Goal: Check status: Check status

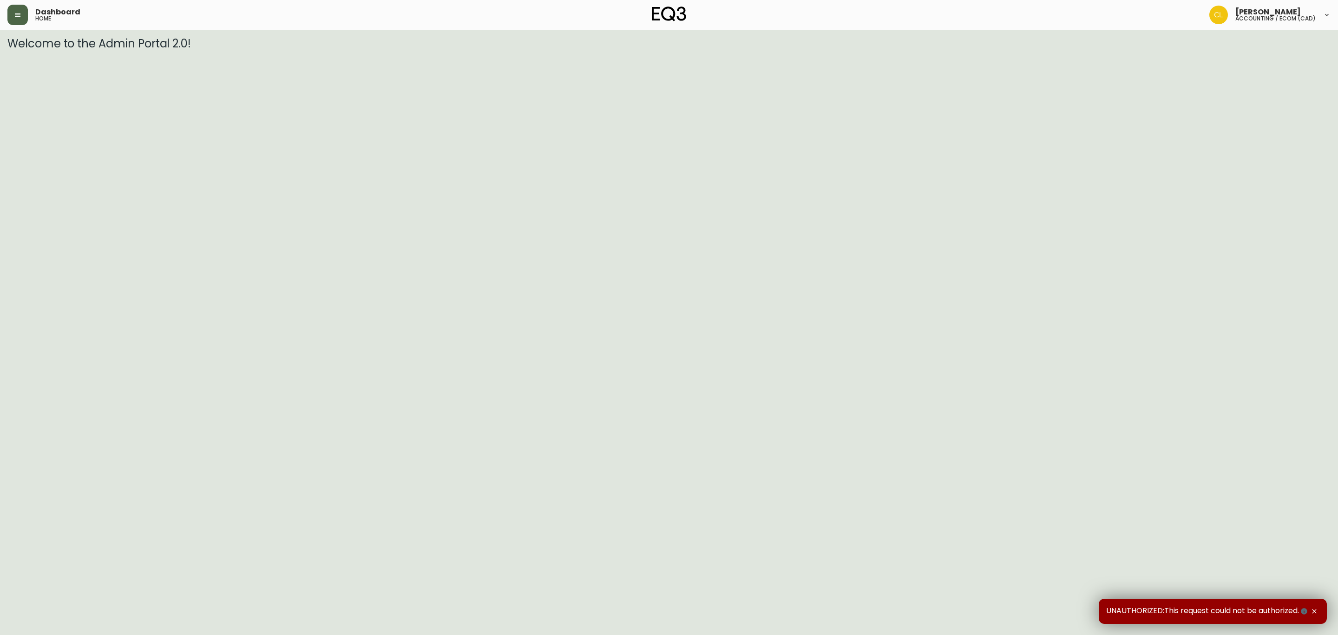
click at [21, 16] on button "button" at bounding box center [17, 15] width 20 height 20
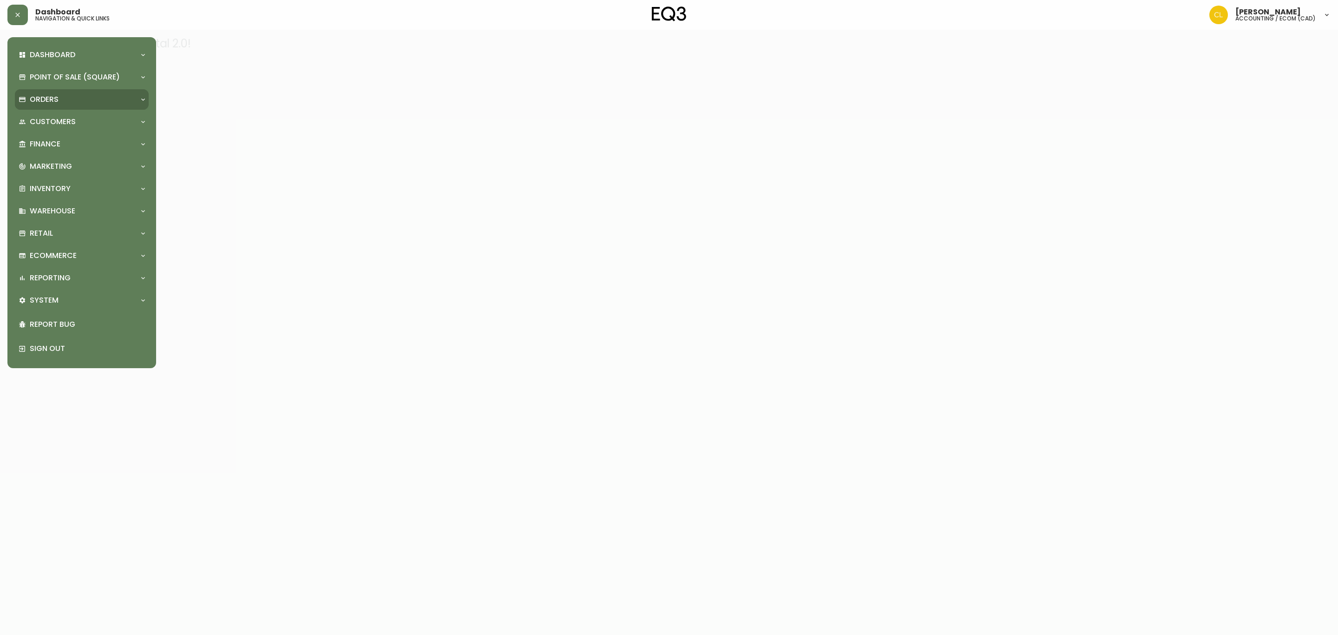
drag, startPoint x: 34, startPoint y: 91, endPoint x: 48, endPoint y: 105, distance: 19.7
click at [35, 92] on div "Orders" at bounding box center [82, 99] width 134 height 20
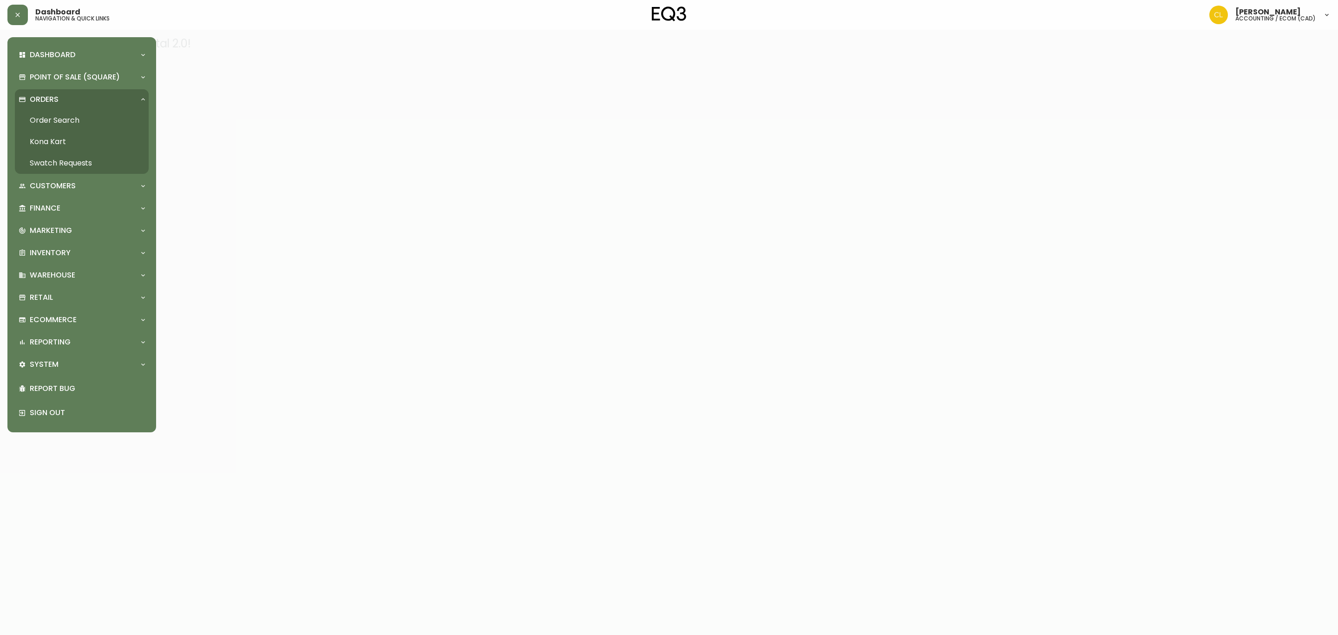
drag, startPoint x: 52, startPoint y: 116, endPoint x: 60, endPoint y: 116, distance: 7.9
click at [52, 116] on link "Order Search" at bounding box center [82, 120] width 134 height 21
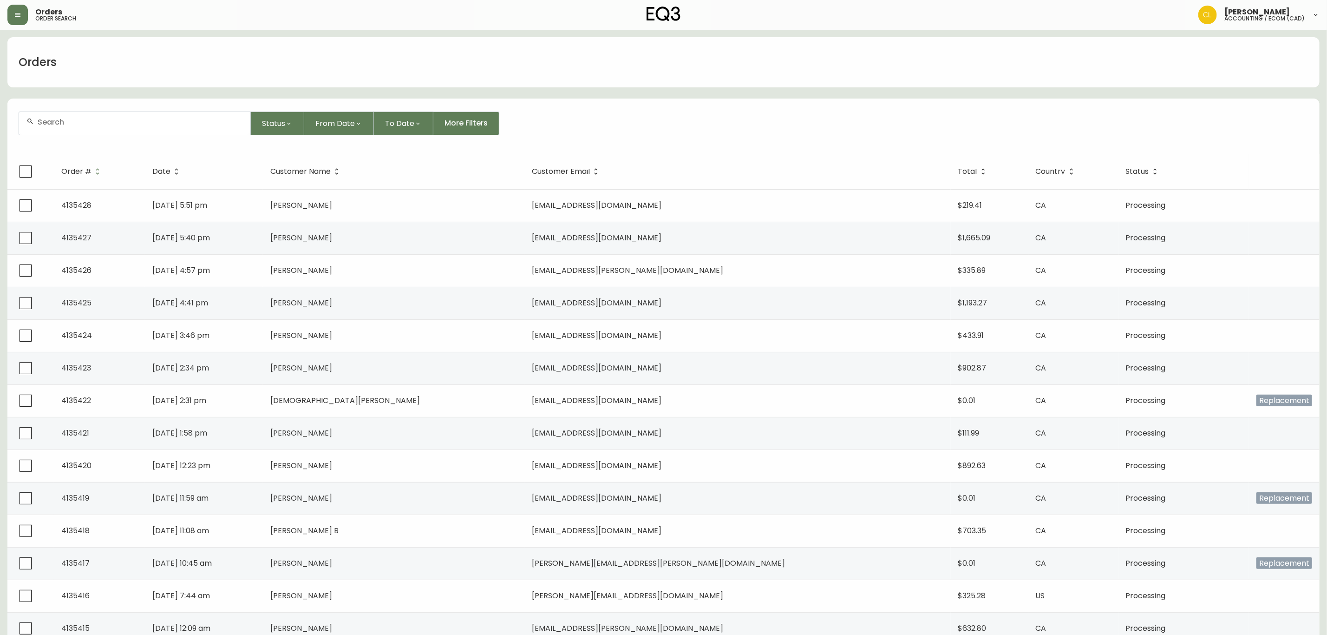
click at [172, 119] on input "text" at bounding box center [140, 122] width 205 height 9
paste input "4134355"
type input "4134355"
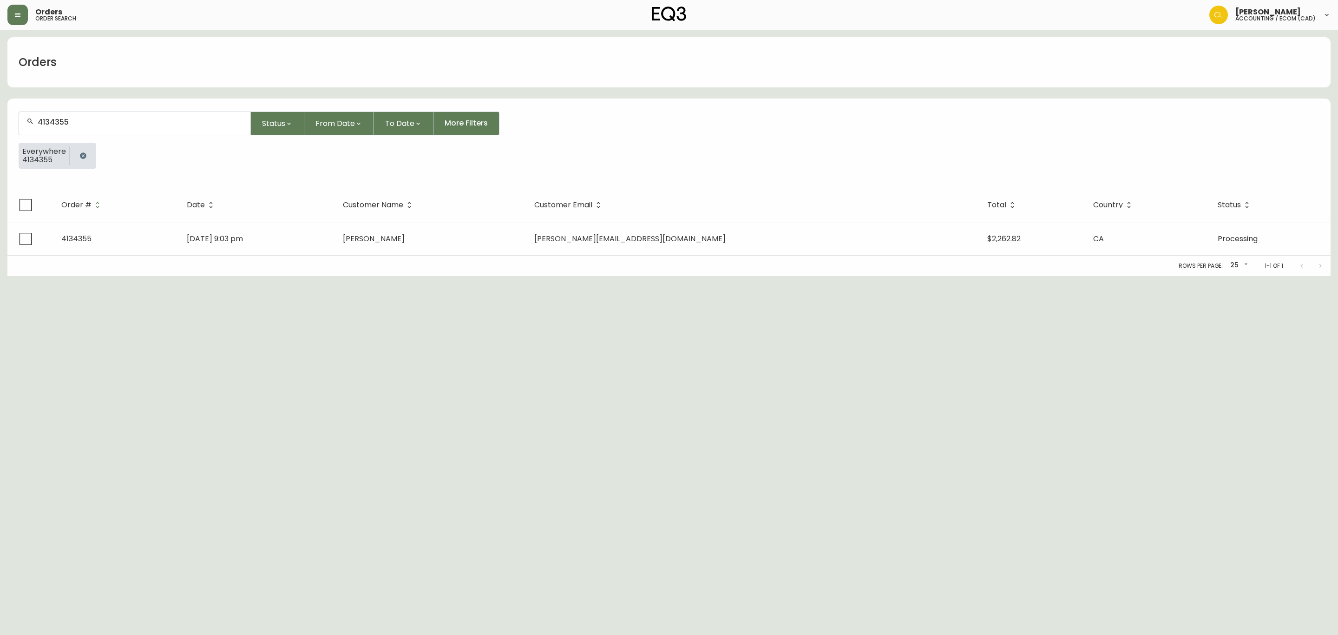
click at [527, 236] on td "[PERSON_NAME]" at bounding box center [431, 239] width 192 height 33
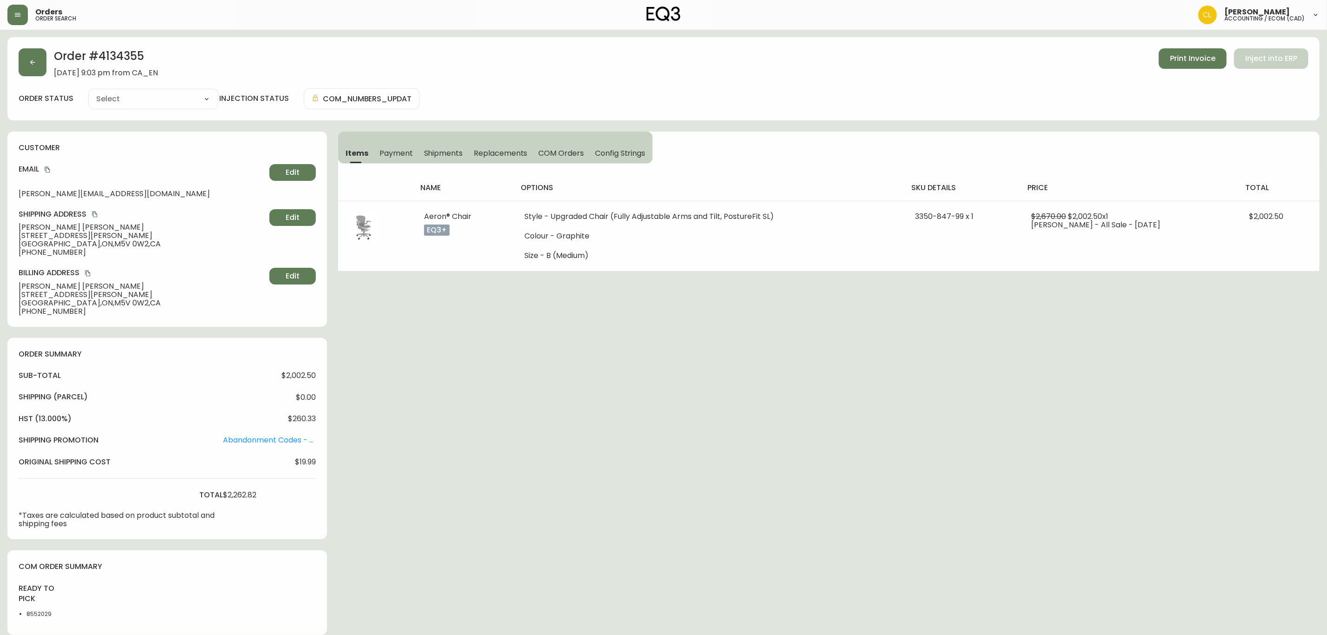
type input "Processing"
select select "PROCESSING"
click at [57, 226] on span "[PERSON_NAME]" at bounding box center [142, 227] width 247 height 8
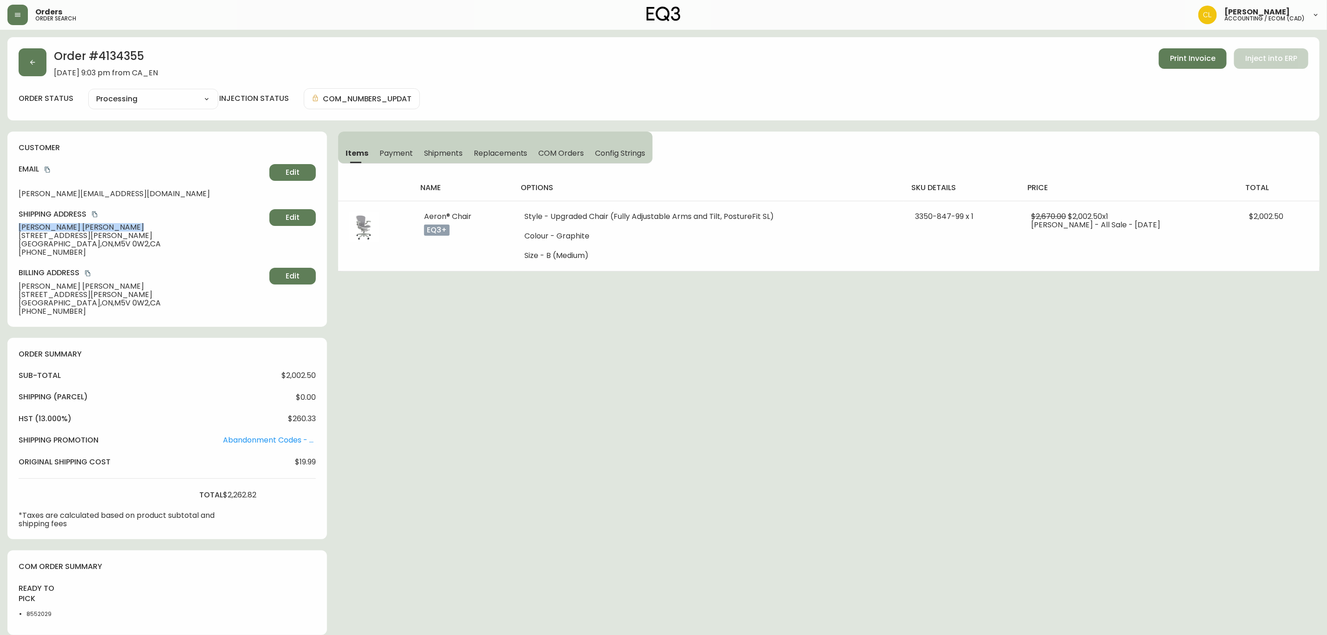
copy span "[PERSON_NAME]"
